Goal: Find specific page/section: Find specific page/section

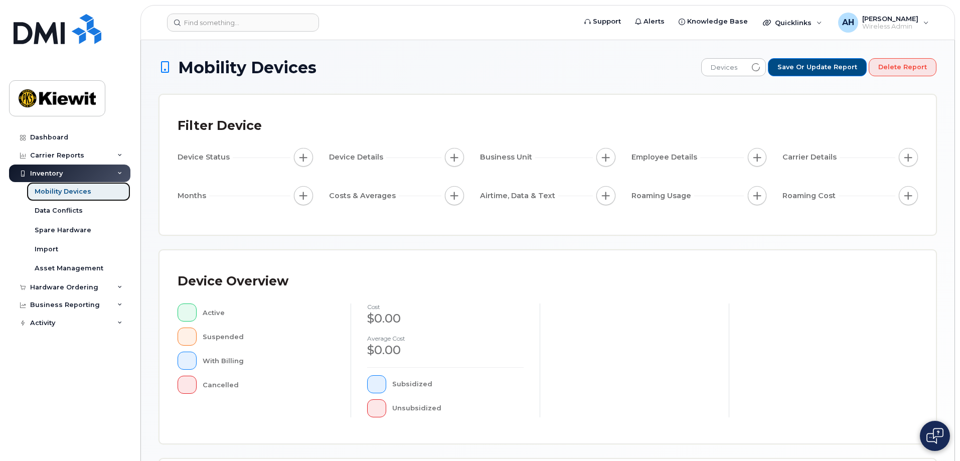
click at [97, 190] on link "Mobility Devices" at bounding box center [79, 191] width 104 height 19
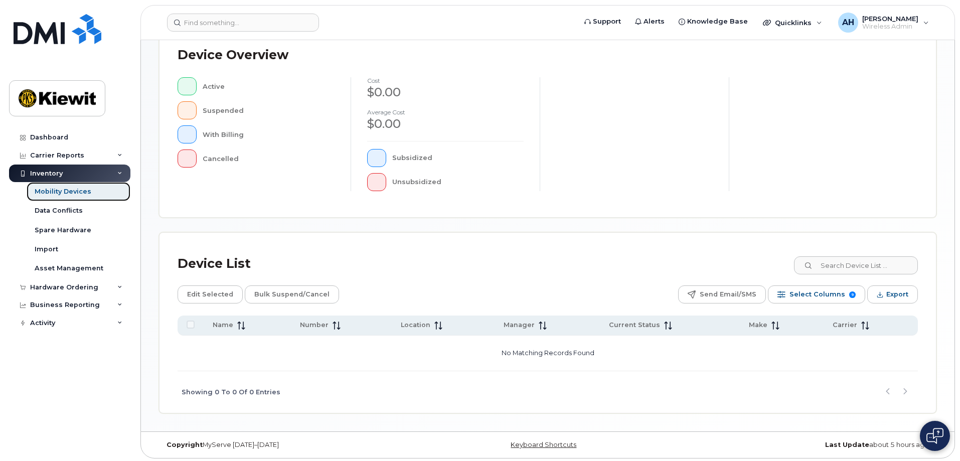
scroll to position [229, 0]
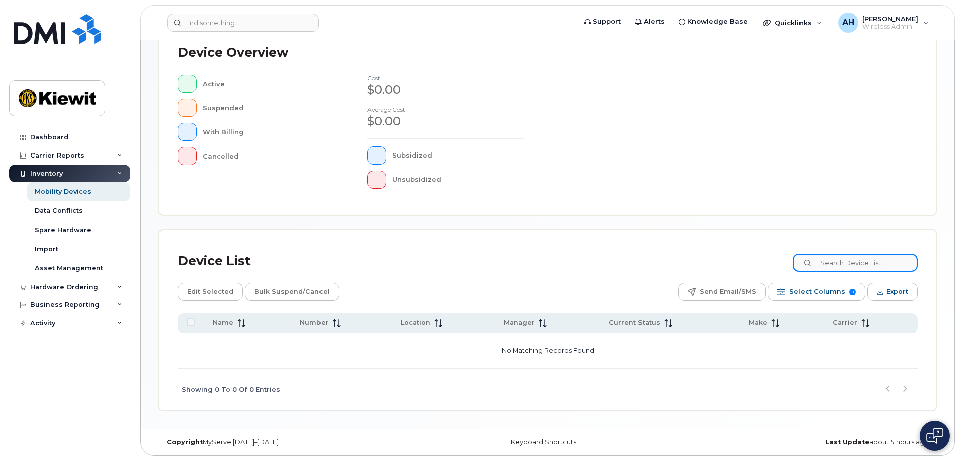
click at [838, 265] on input at bounding box center [855, 263] width 125 height 18
type input "105313"
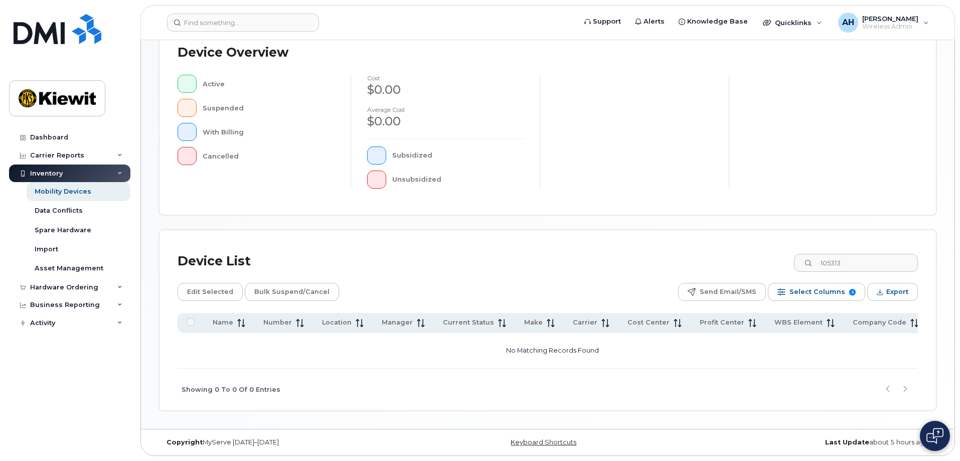
click at [641, 259] on div "Device List 105313" at bounding box center [548, 261] width 740 height 26
click at [65, 190] on div "Mobility Devices" at bounding box center [63, 191] width 57 height 9
click at [872, 263] on input "105313" at bounding box center [855, 263] width 125 height 18
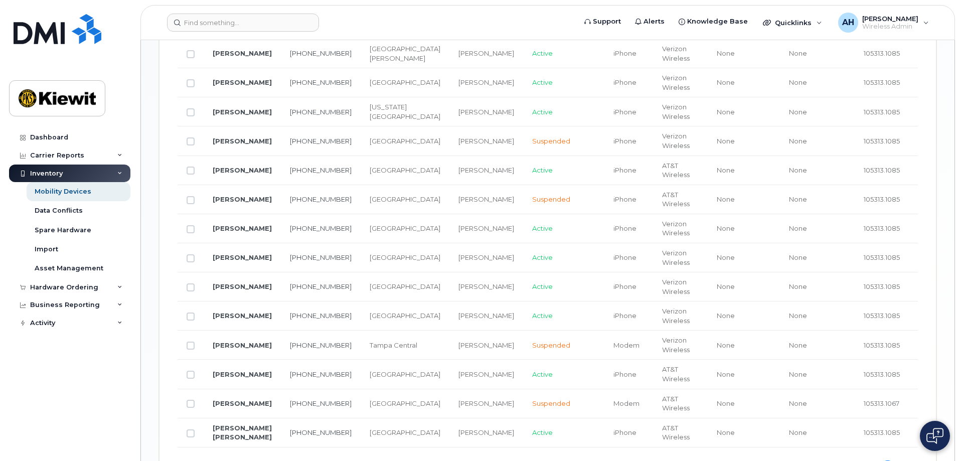
scroll to position [630, 0]
